Goal: Transaction & Acquisition: Purchase product/service

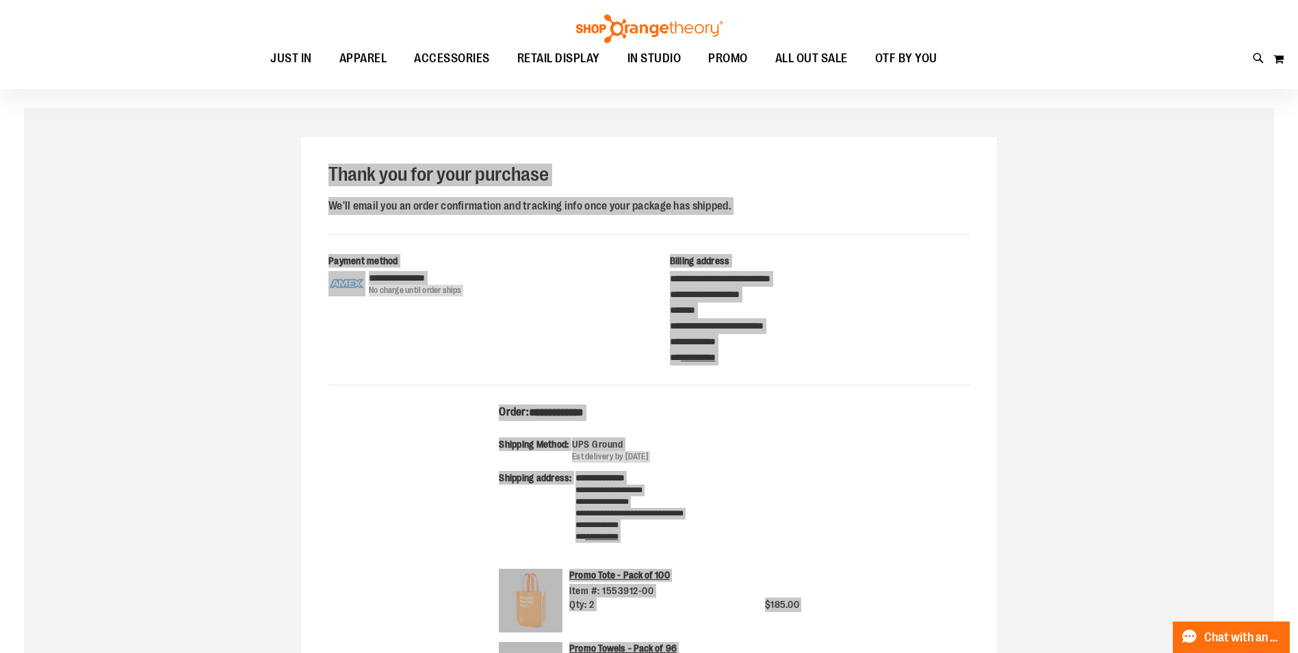
scroll to position [136, 0]
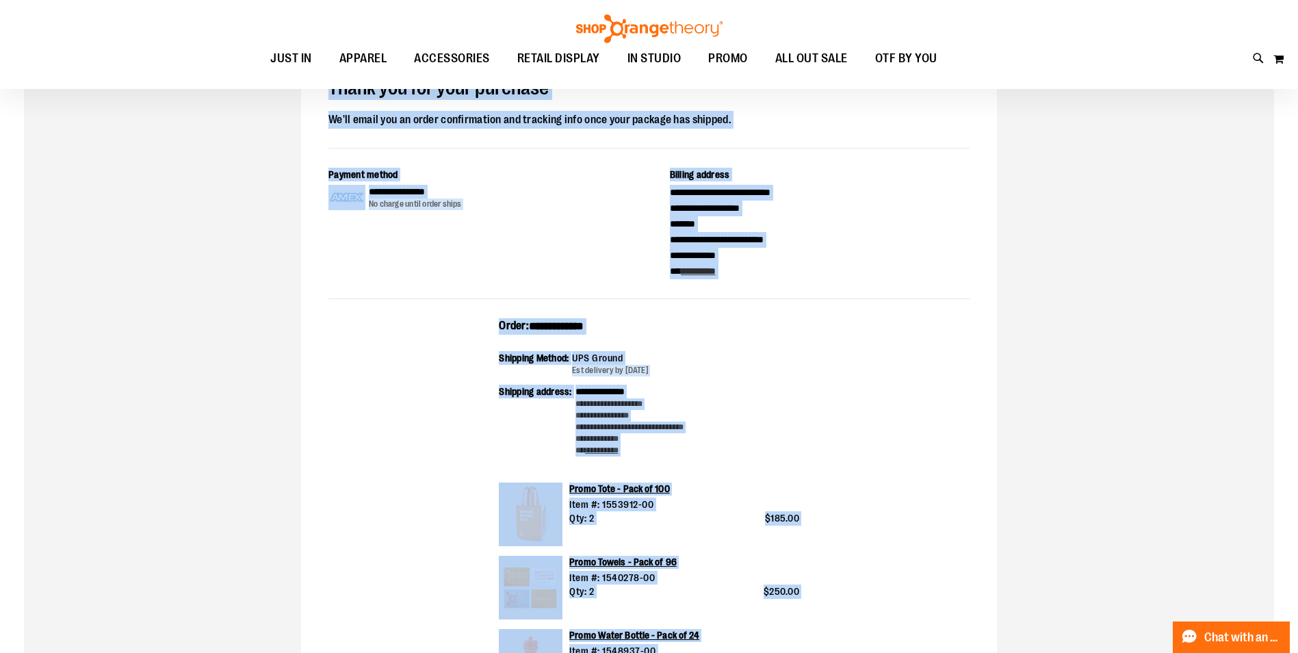
click at [1090, 349] on div "**********" at bounding box center [649, 543] width 1250 height 1043
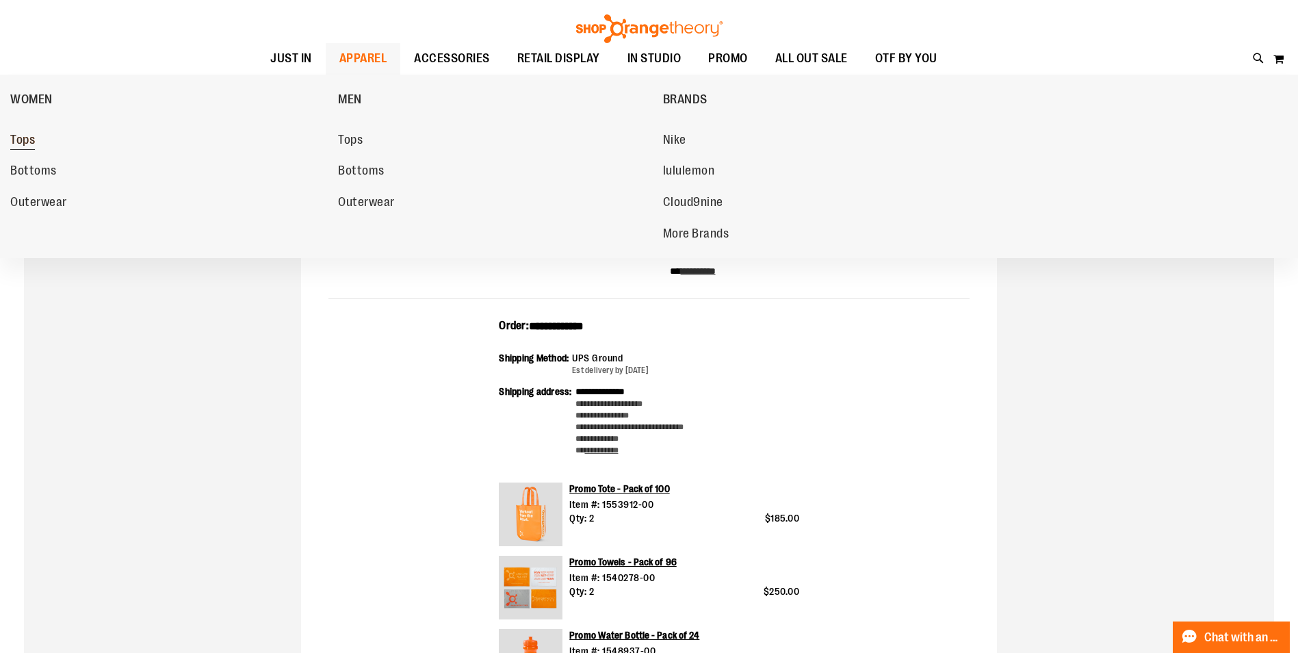
click at [22, 137] on span "Tops" at bounding box center [22, 141] width 25 height 17
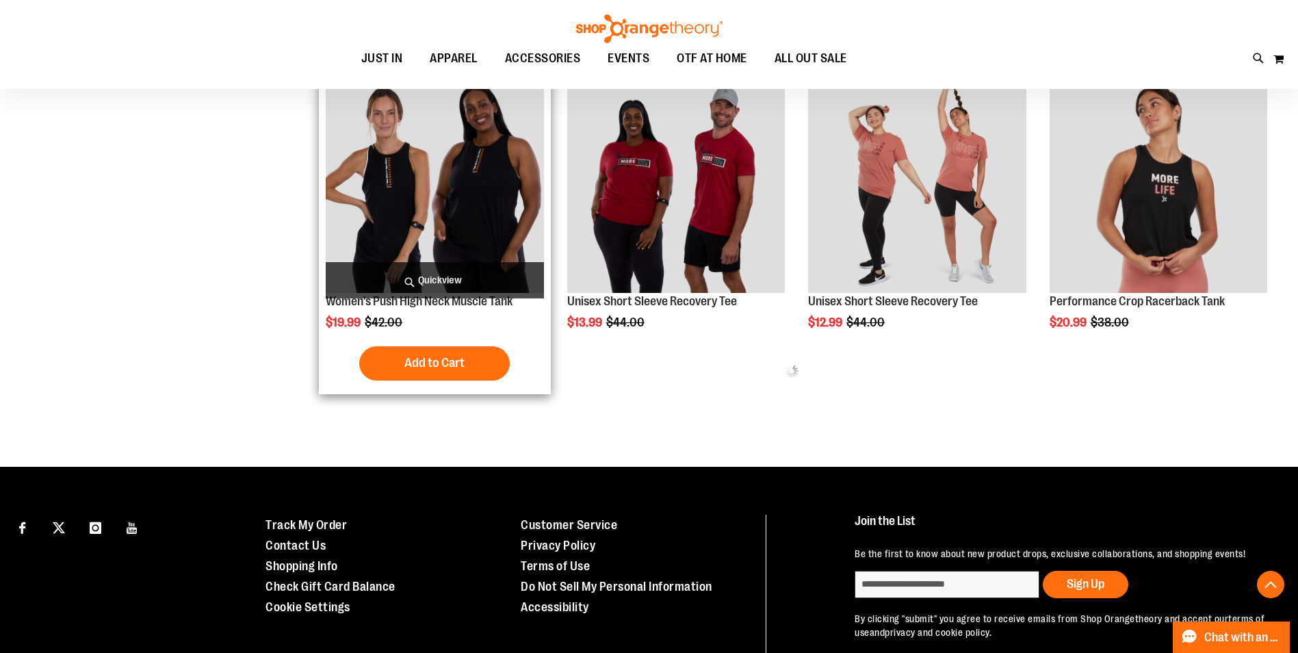
scroll to position [864, 0]
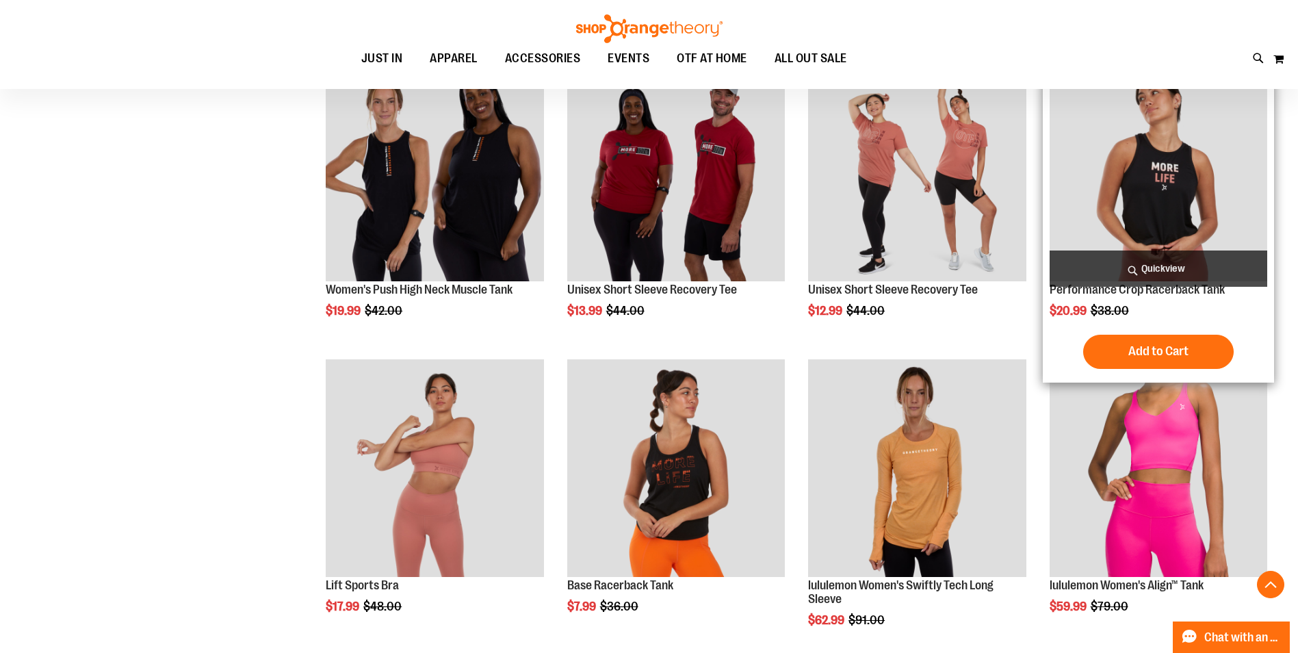
scroll to position [820, 0]
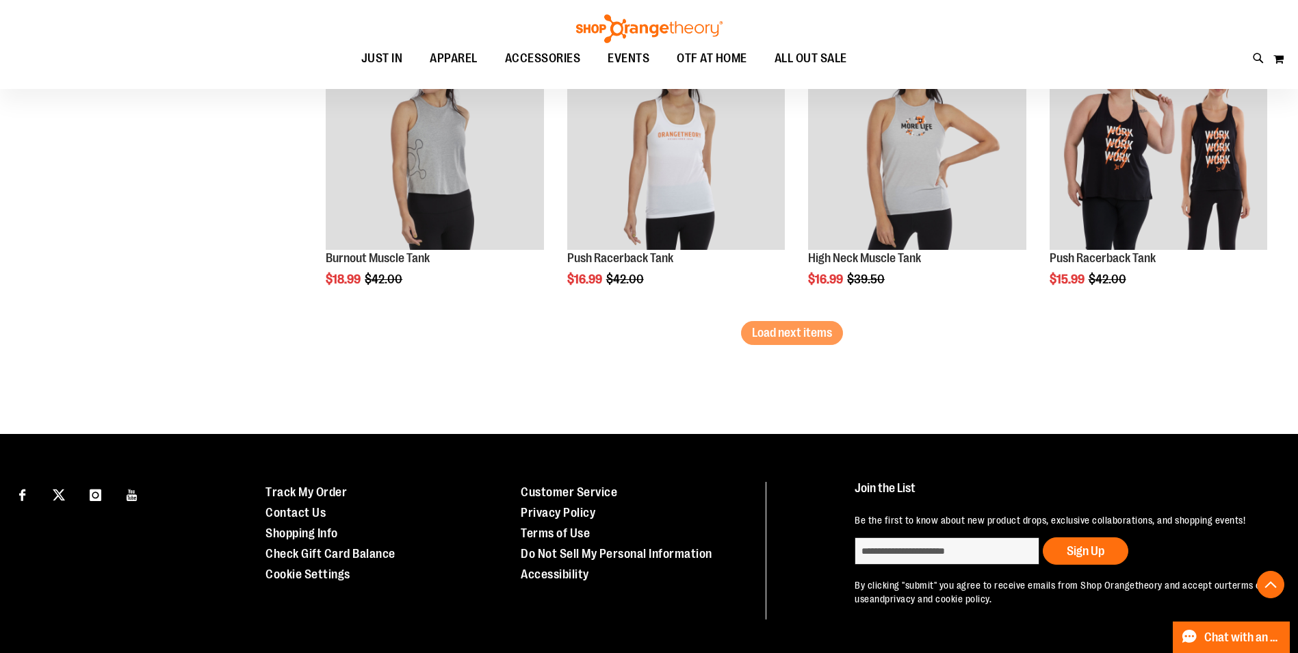
scroll to position [2634, 0]
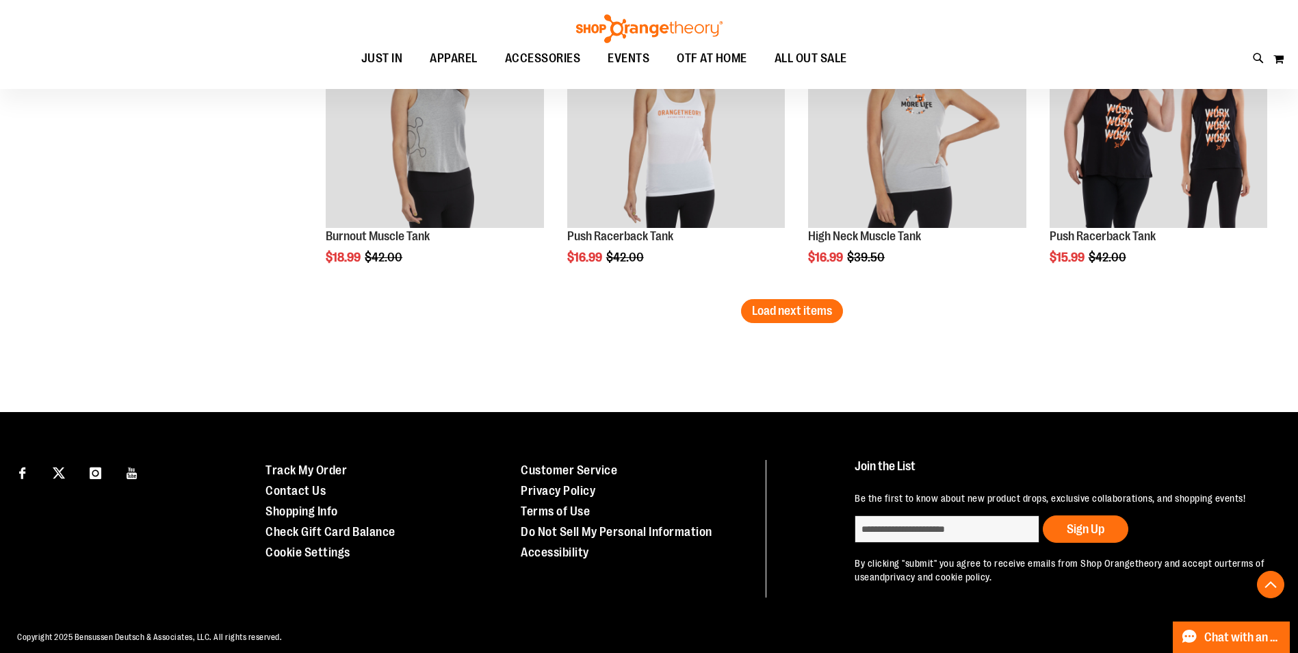
click at [763, 320] on button "Load next items" at bounding box center [792, 311] width 102 height 24
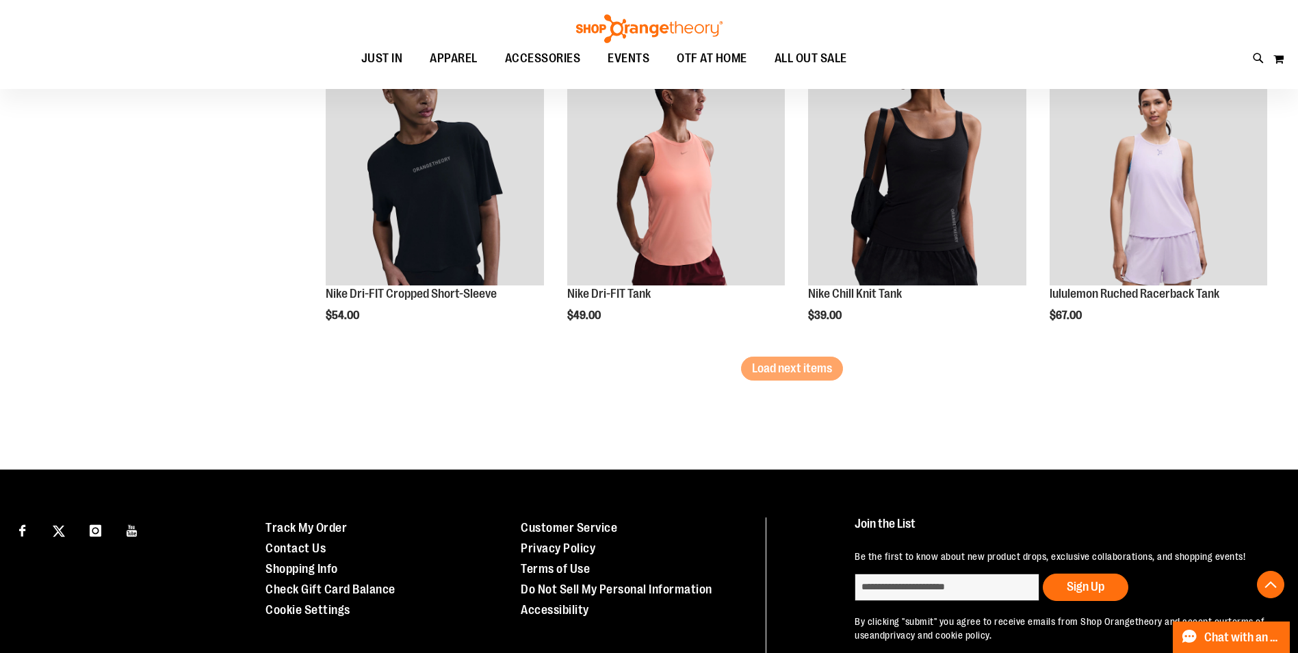
scroll to position [3534, 0]
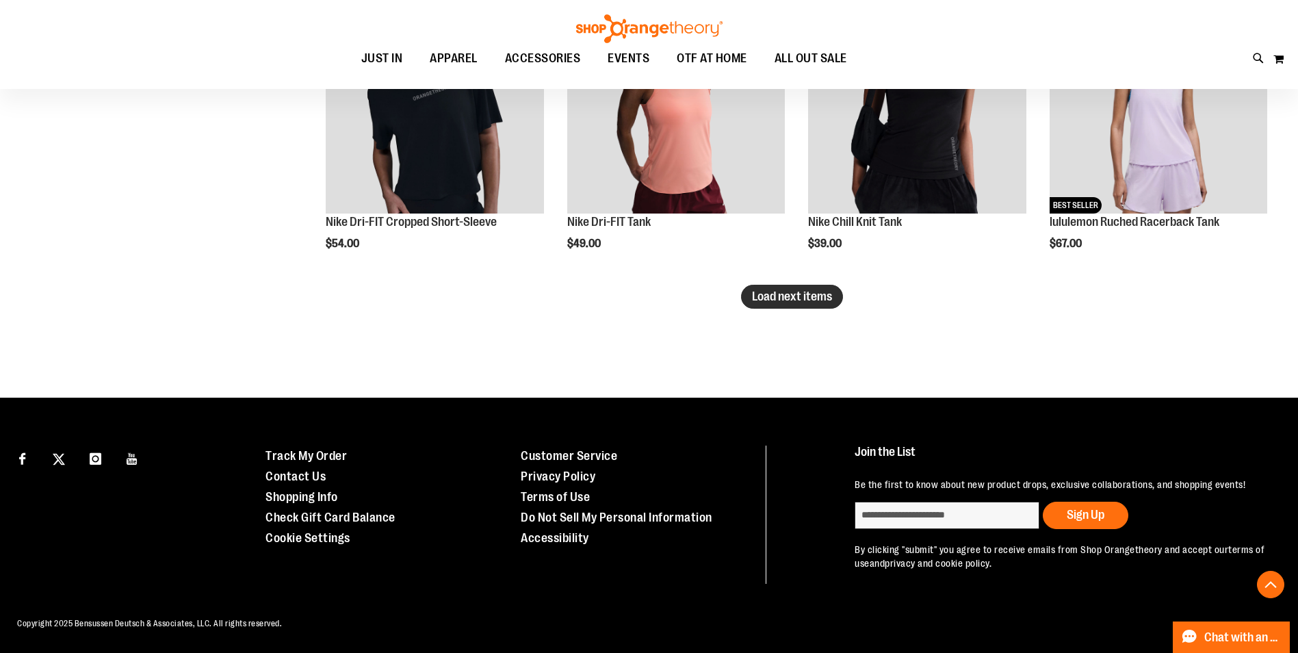
click at [782, 296] on span "Load next items" at bounding box center [792, 296] width 80 height 14
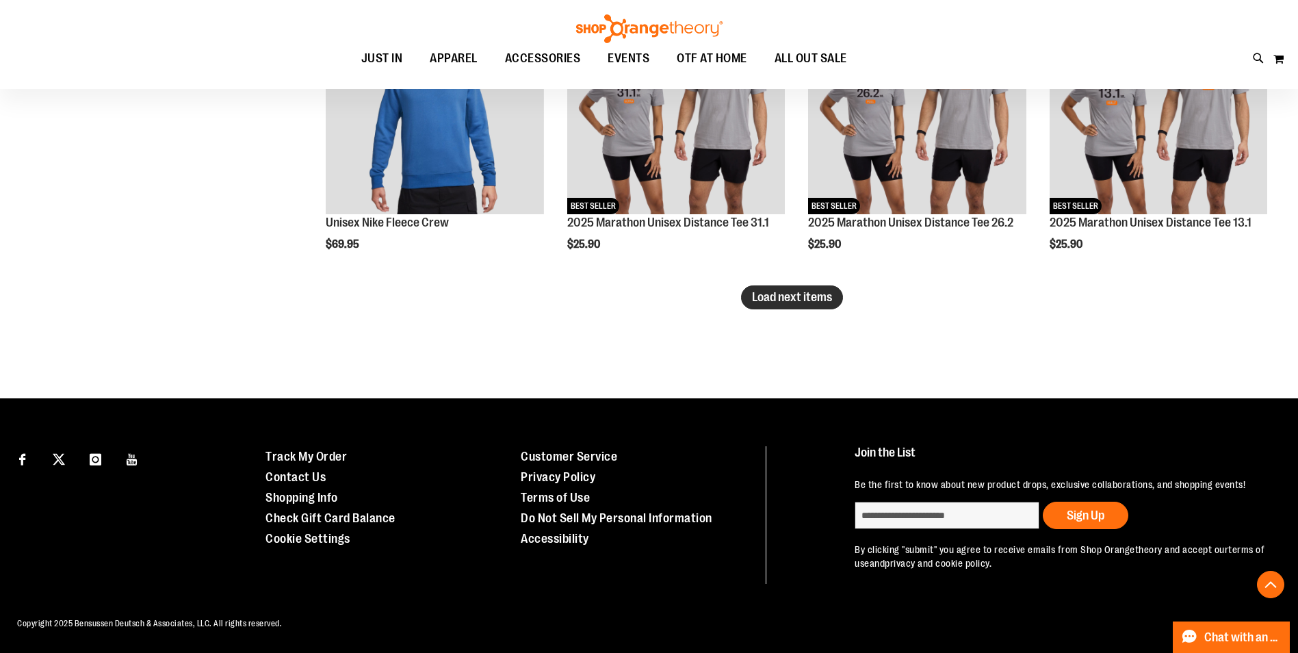
click at [818, 300] on span "Load next items" at bounding box center [792, 297] width 80 height 14
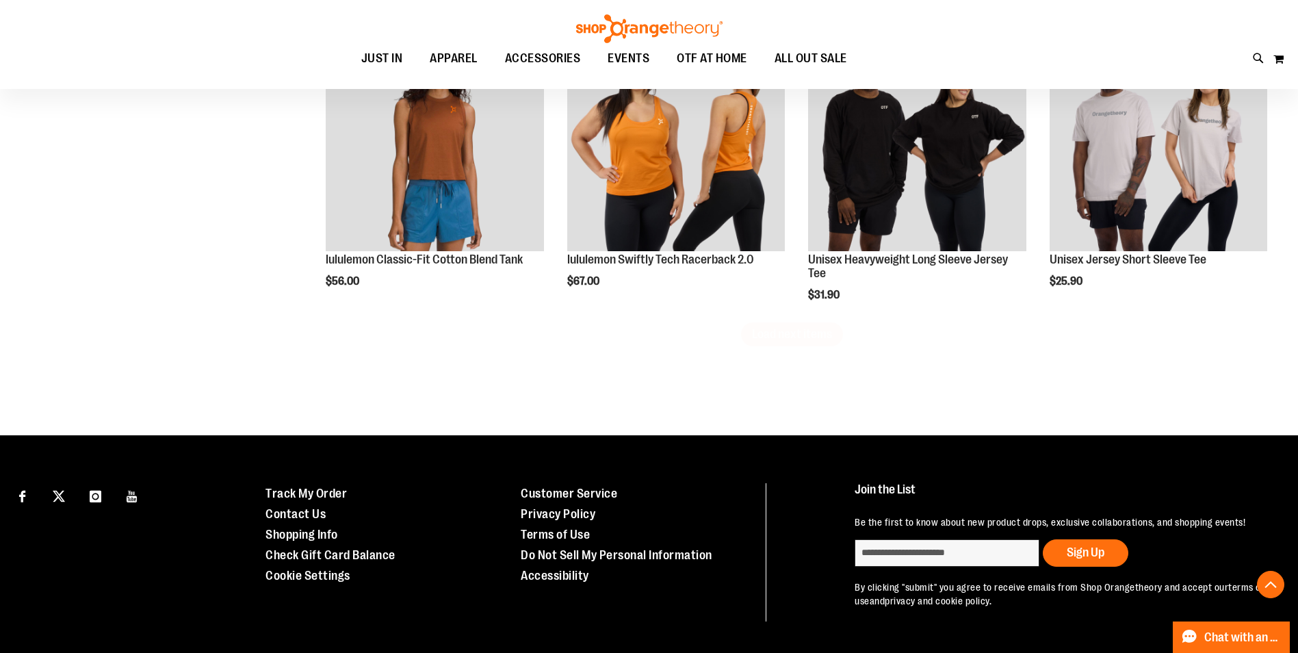
scroll to position [5284, 0]
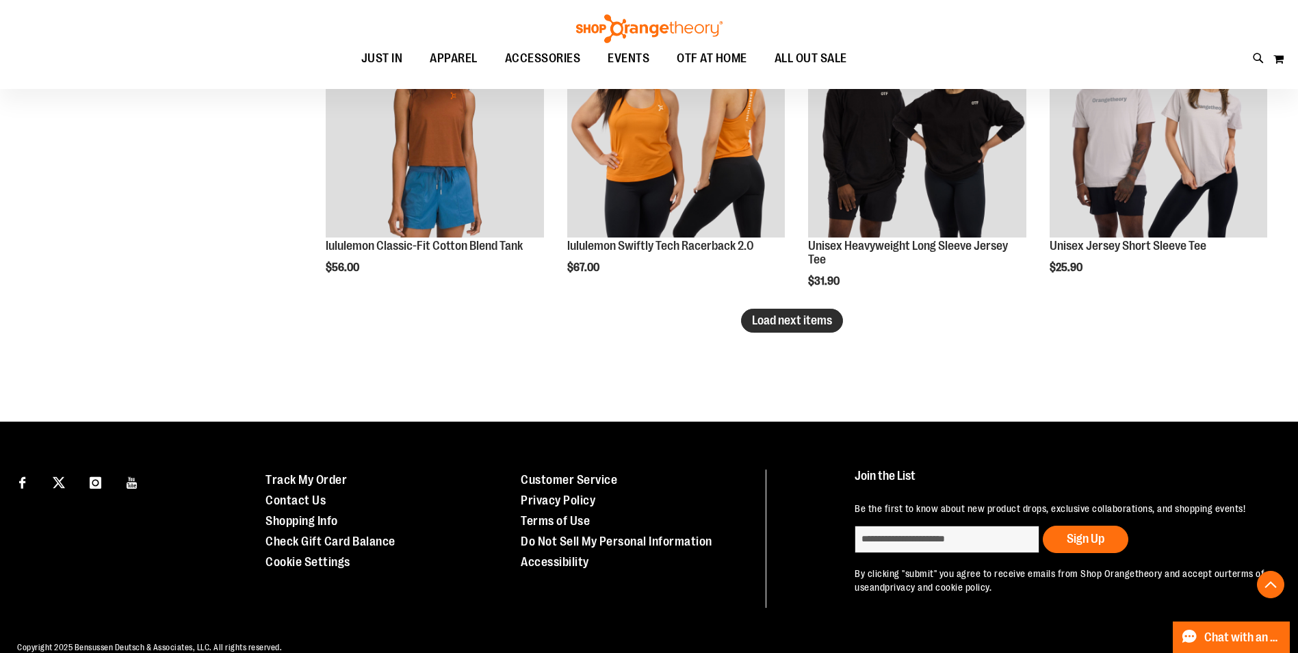
click at [797, 321] on span "Load next items" at bounding box center [792, 320] width 80 height 14
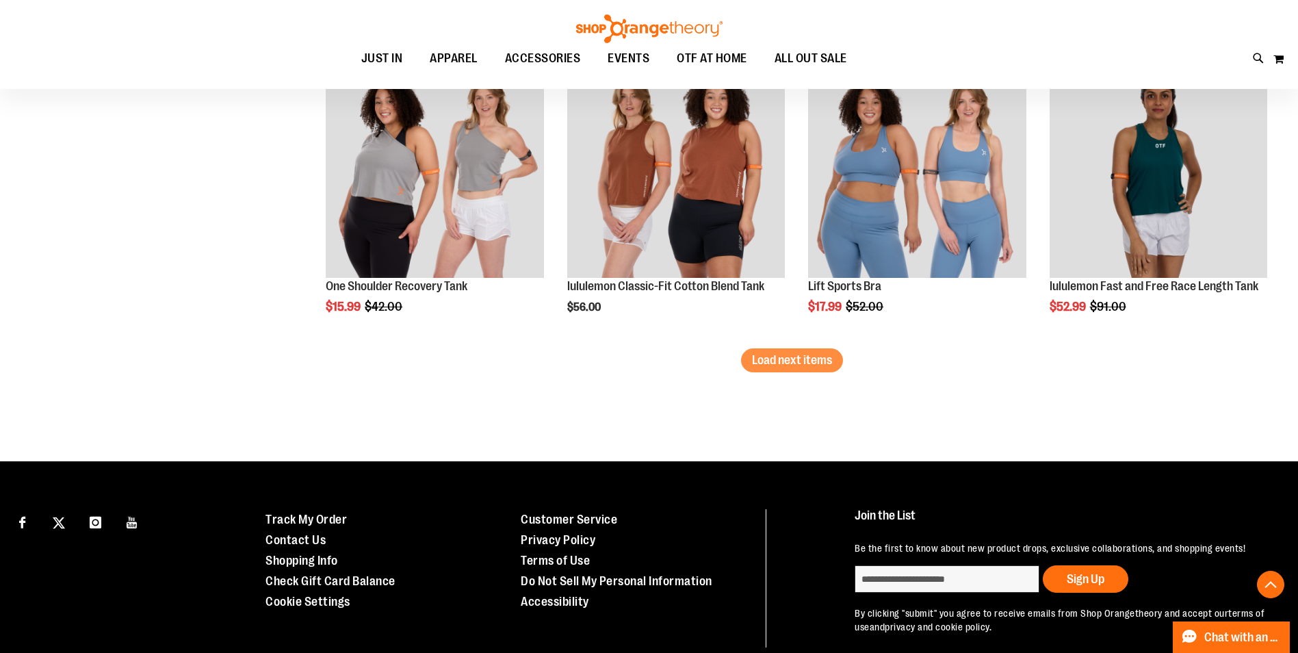
scroll to position [6195, 0]
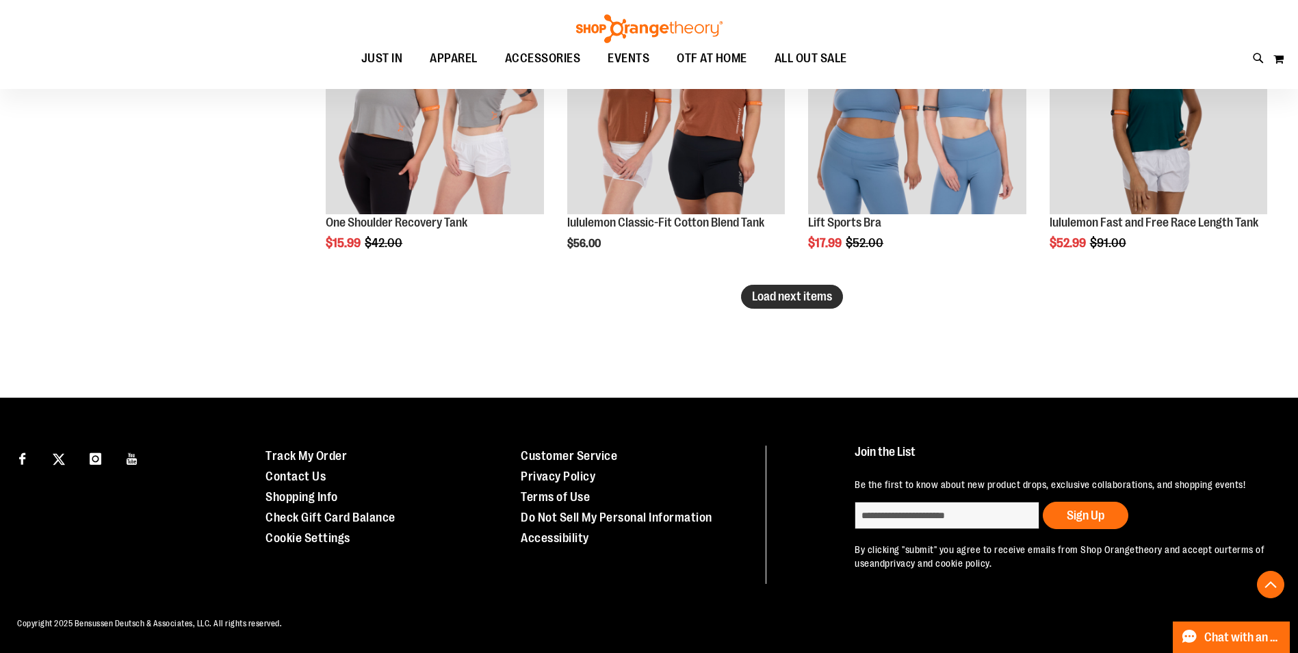
click at [787, 301] on span "Load next items" at bounding box center [792, 296] width 80 height 14
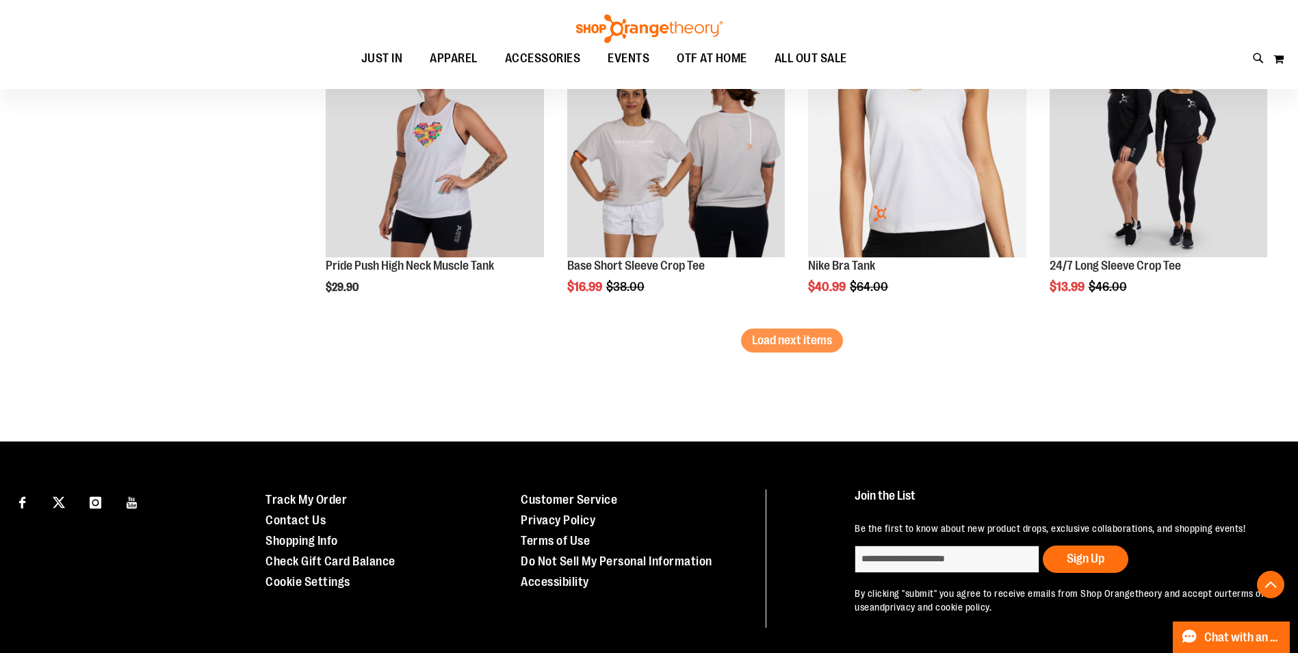
scroll to position [7082, 0]
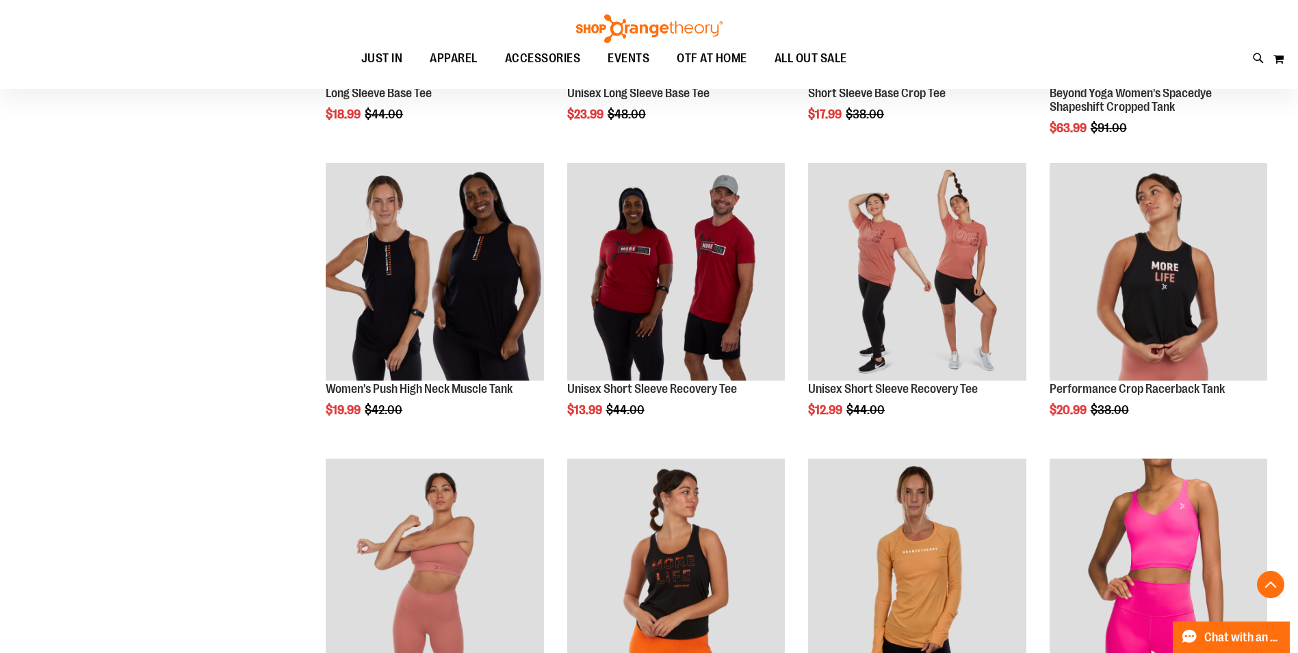
scroll to position [162, 0]
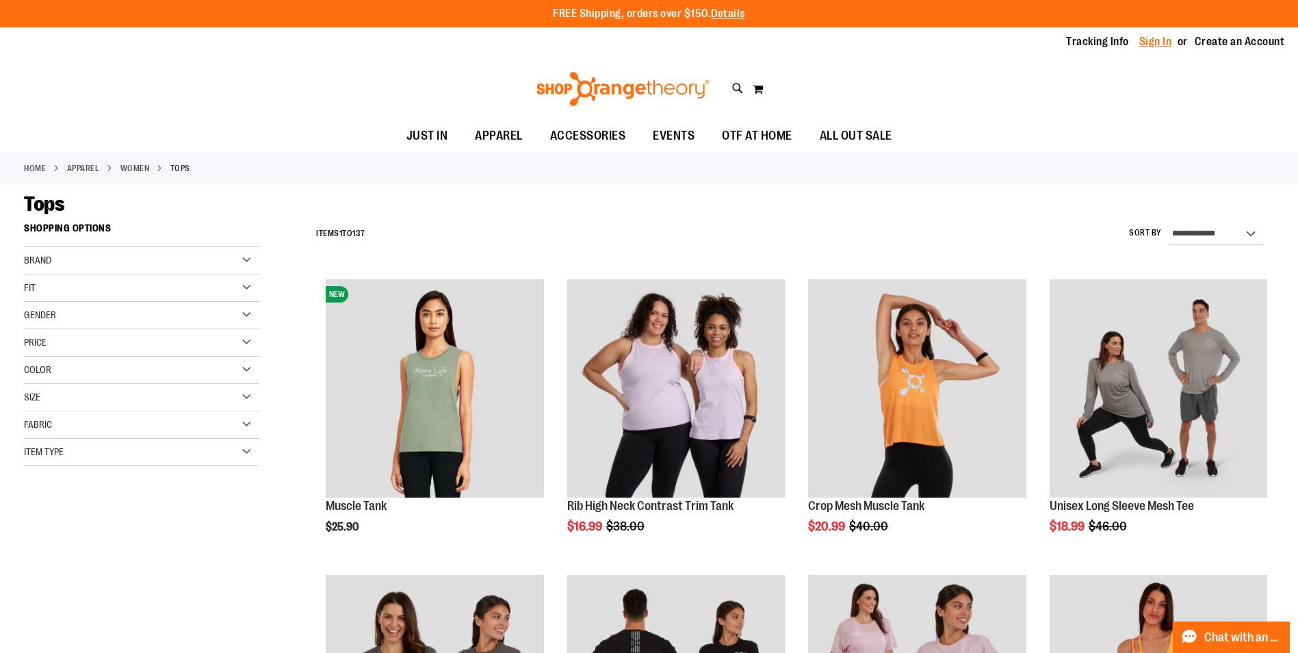
click at [1153, 42] on link "Sign In" at bounding box center [1155, 41] width 33 height 15
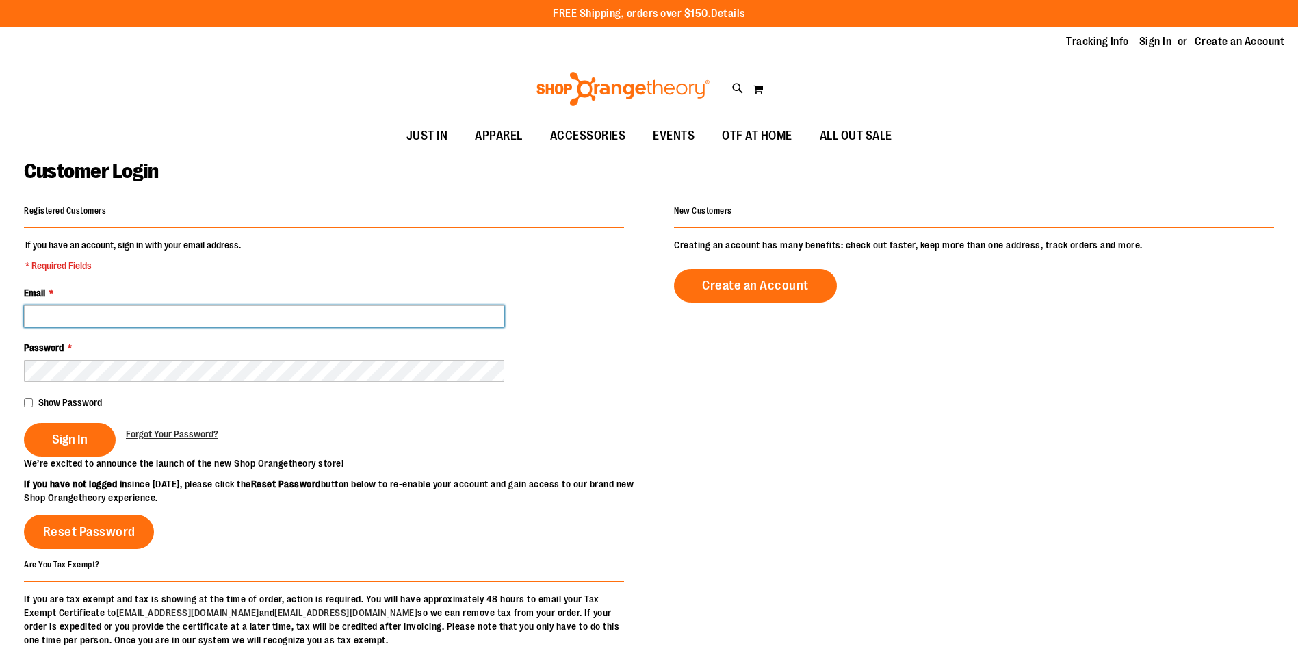
type input "**********"
click at [116, 319] on input "**********" at bounding box center [264, 316] width 480 height 22
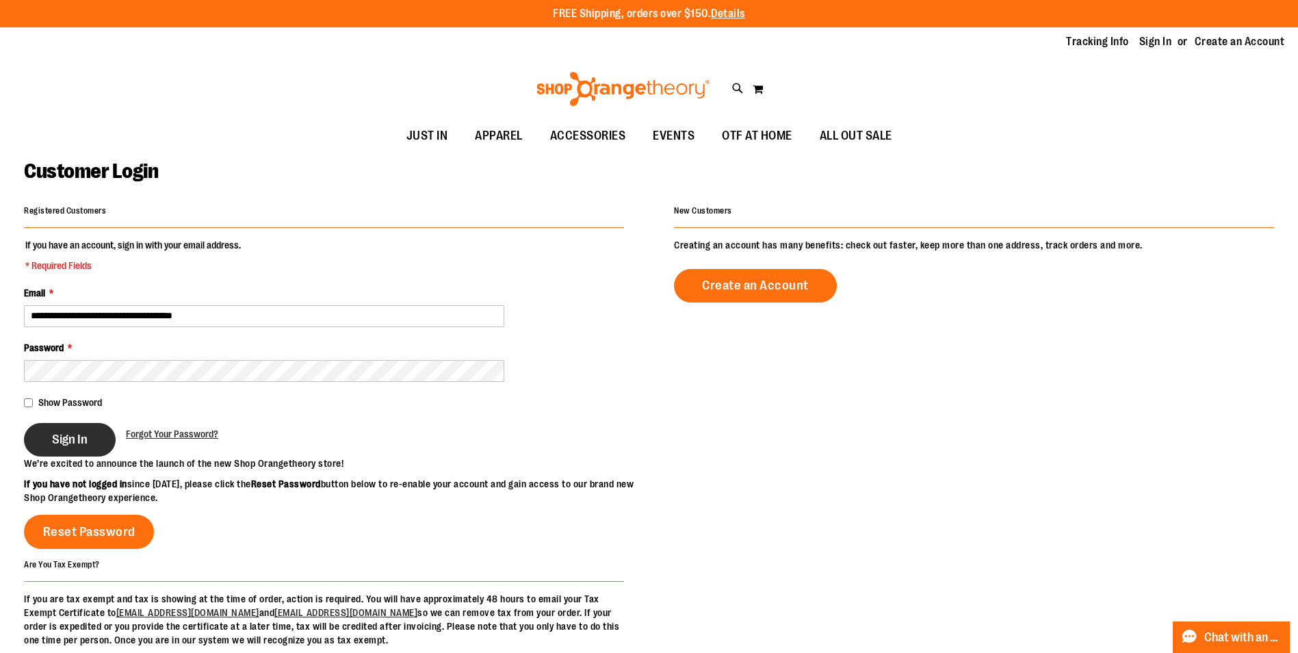
click at [90, 430] on button "Sign In" at bounding box center [70, 440] width 92 height 34
